Goal: Information Seeking & Learning: Learn about a topic

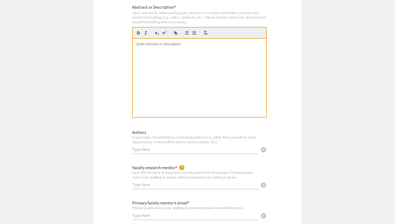
scroll to position [498, 0]
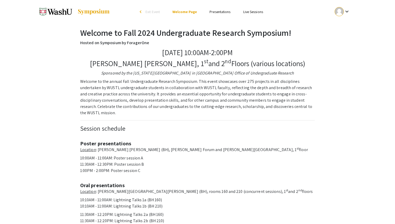
click at [221, 12] on link "Presentations" at bounding box center [220, 11] width 21 height 5
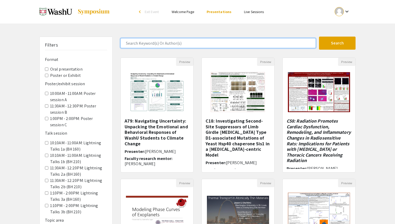
click at [151, 43] on input "Search Keyword(s) Or Author(s)" at bounding box center [219, 43] width 196 height 10
type input "tata"
click at [319, 37] on button "Search" at bounding box center [337, 43] width 37 height 13
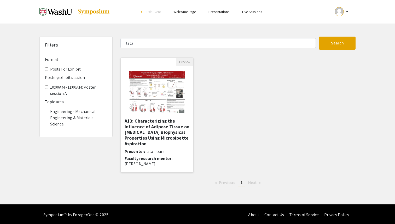
click at [186, 149] on div "A13: Characterizing the Influence of Adipose Tissue on Fibroblast Biophysical P…" at bounding box center [157, 143] width 65 height 51
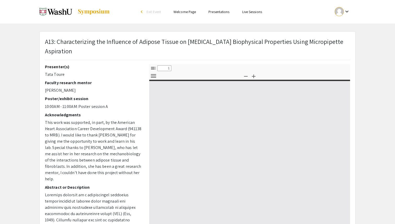
select select "custom"
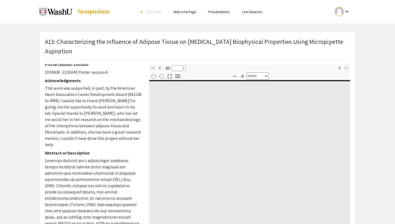
type input "0"
select select "custom"
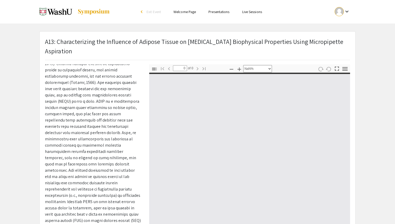
scroll to position [162, 0]
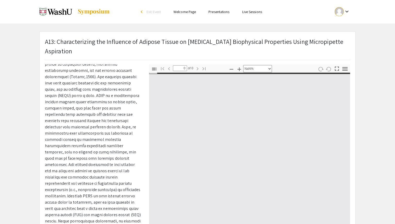
type input "1"
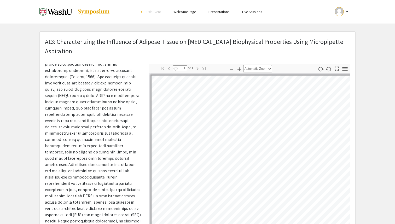
select select "auto"
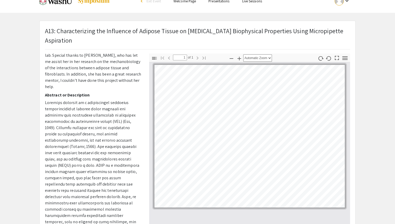
scroll to position [0, 0]
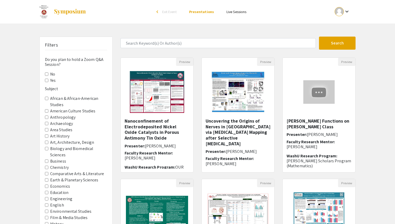
click at [158, 14] on div "arrow_back_ios" at bounding box center [158, 12] width 3 height 6
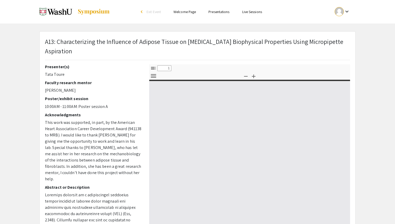
select select "custom"
type input "0"
select select "custom"
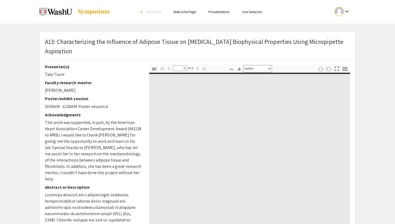
type input "1"
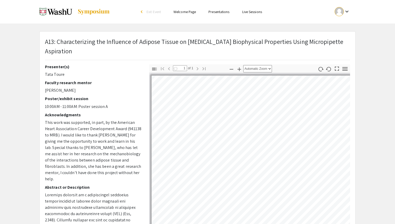
select select "auto"
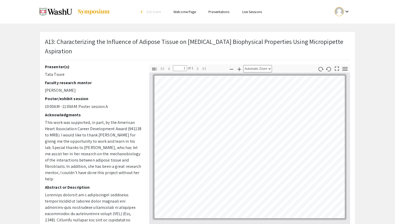
click at [217, 13] on link "Presentations" at bounding box center [219, 11] width 21 height 5
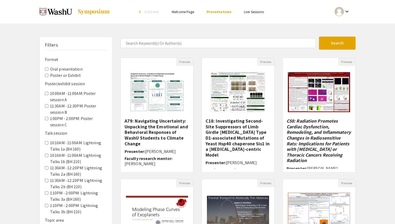
click at [170, 34] on div "Skip navigation arrow_back_ios Exit Event Welcome Page Presentations Live Sessi…" at bounding box center [197, 163] width 395 height 326
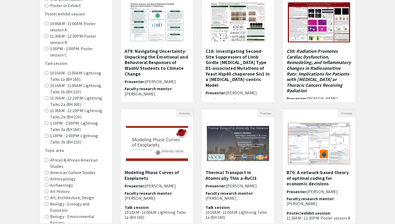
scroll to position [70, 0]
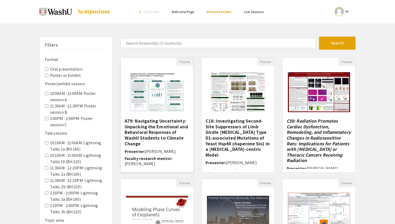
click at [176, 88] on img "Open Presentation <p><strong>A79: Navigating Uncertainty: Unpacking the Emotion…" at bounding box center [157, 92] width 66 height 52
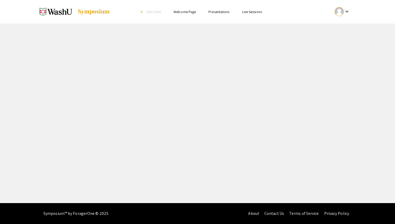
select select "custom"
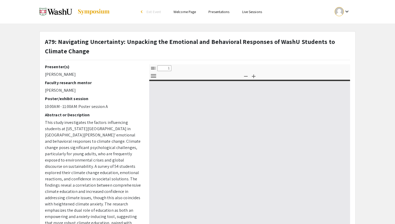
type input "0"
select select "custom"
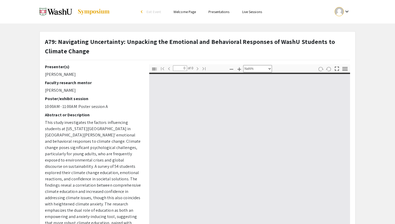
type input "1"
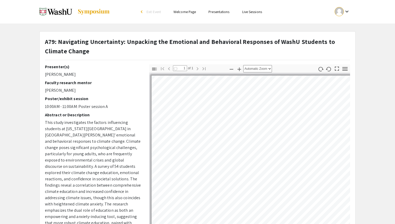
select select "auto"
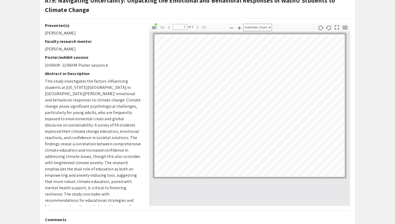
scroll to position [42, 0]
